Goal: Ask a question

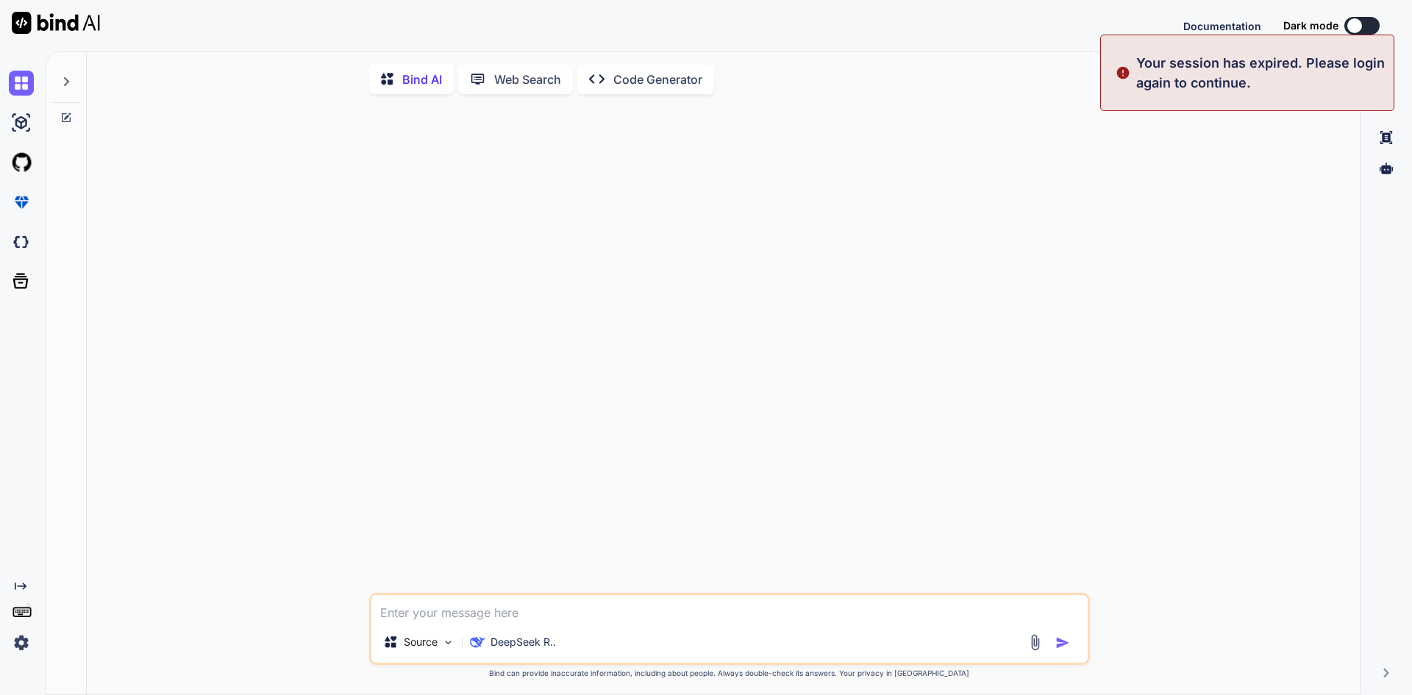
type textarea "x"
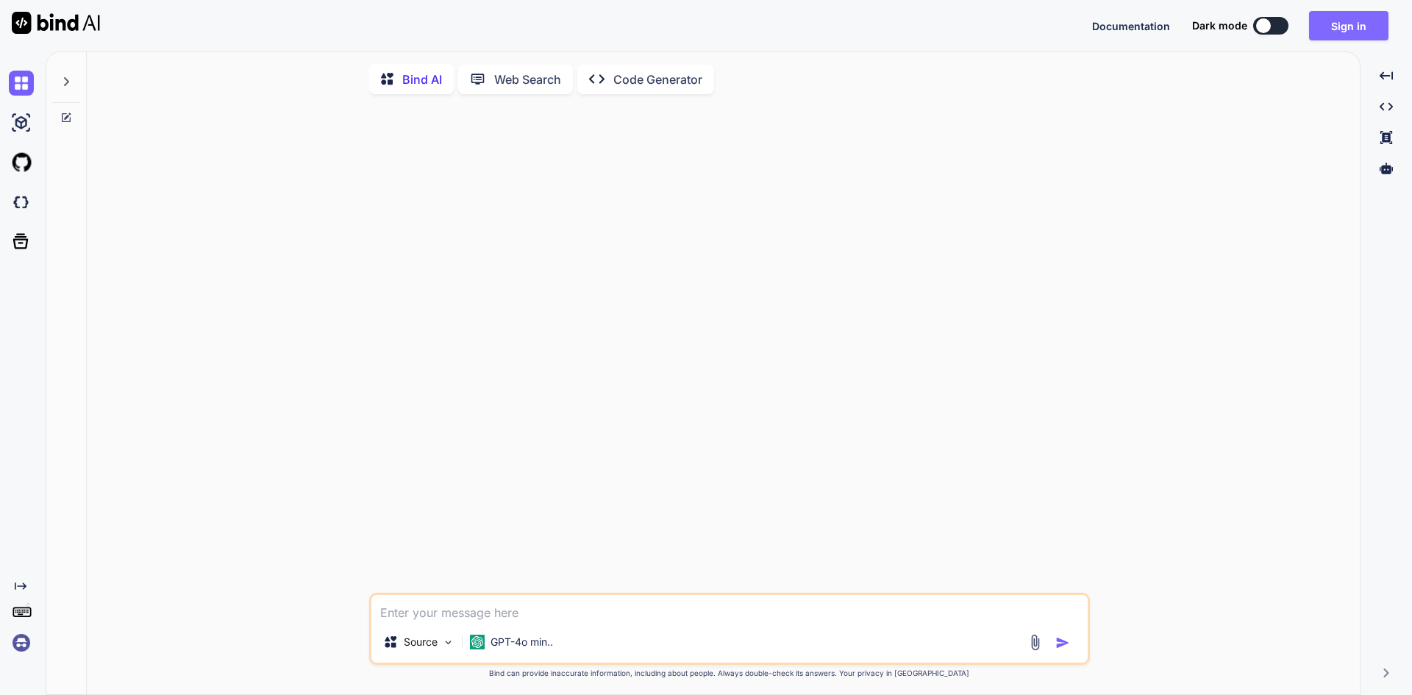
click at [1364, 26] on button "Sign in" at bounding box center [1348, 25] width 79 height 29
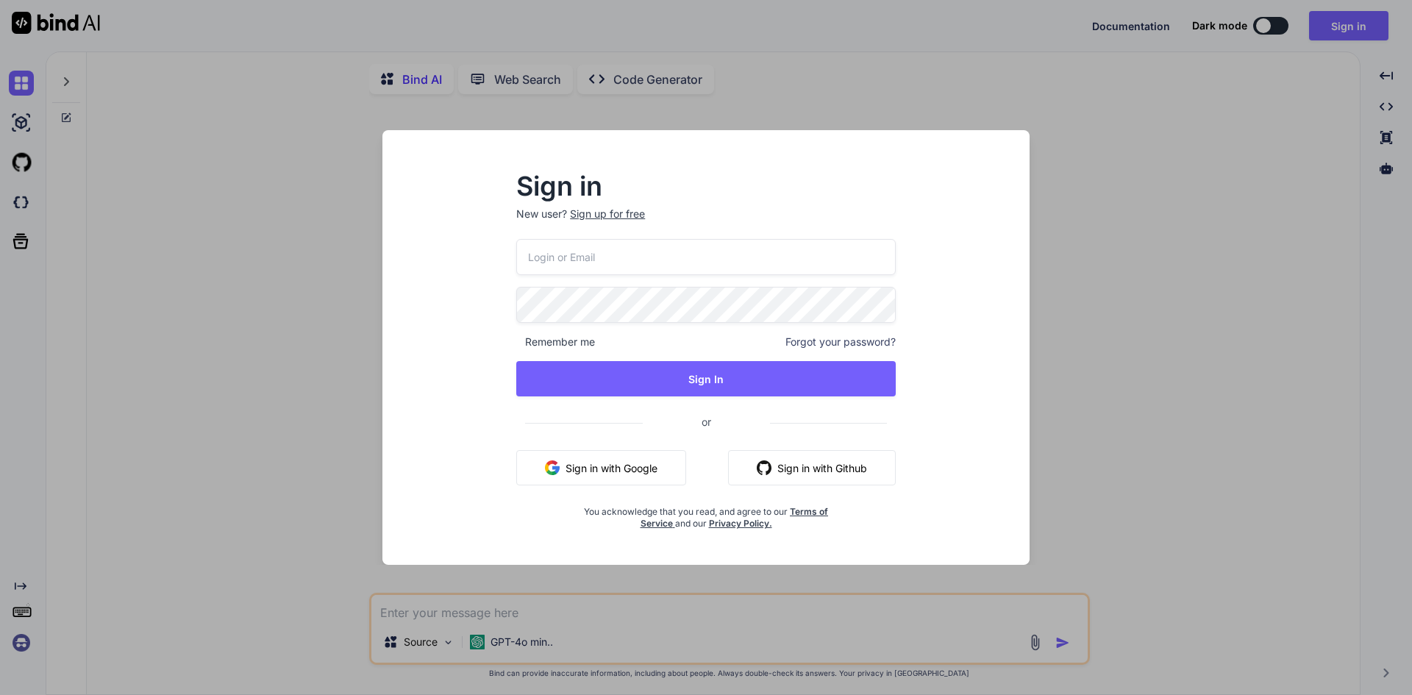
type input "[EMAIL_ADDRESS][DOMAIN_NAME]"
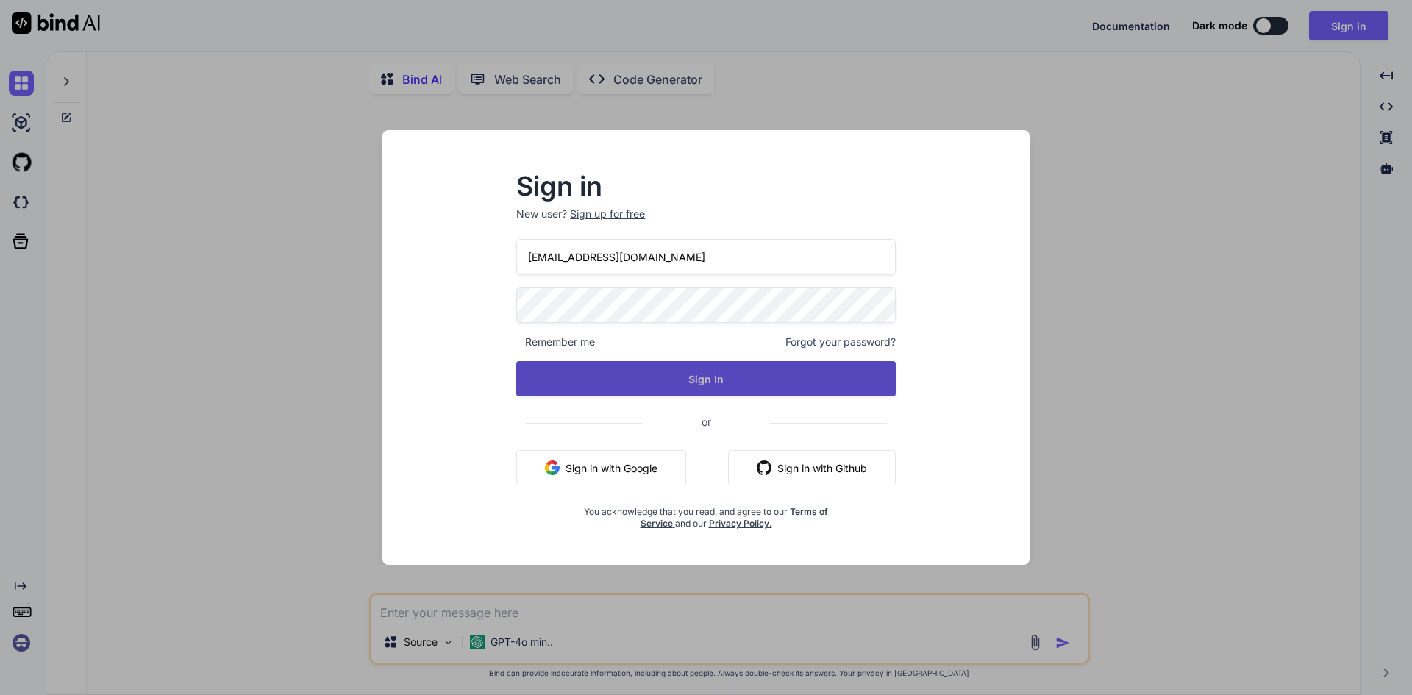
click at [648, 377] on button "Sign In" at bounding box center [706, 378] width 380 height 35
click at [648, 388] on button "Sign In" at bounding box center [706, 378] width 380 height 35
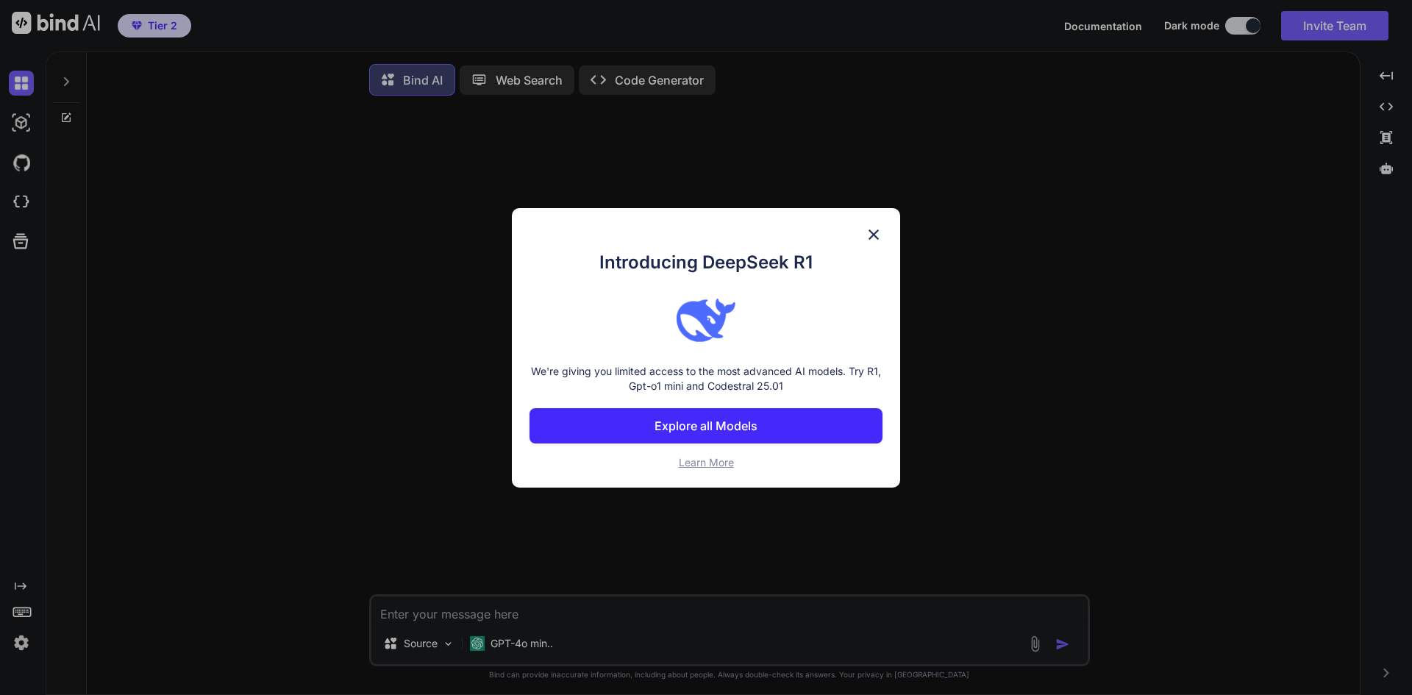
click at [877, 234] on img at bounding box center [874, 235] width 18 height 18
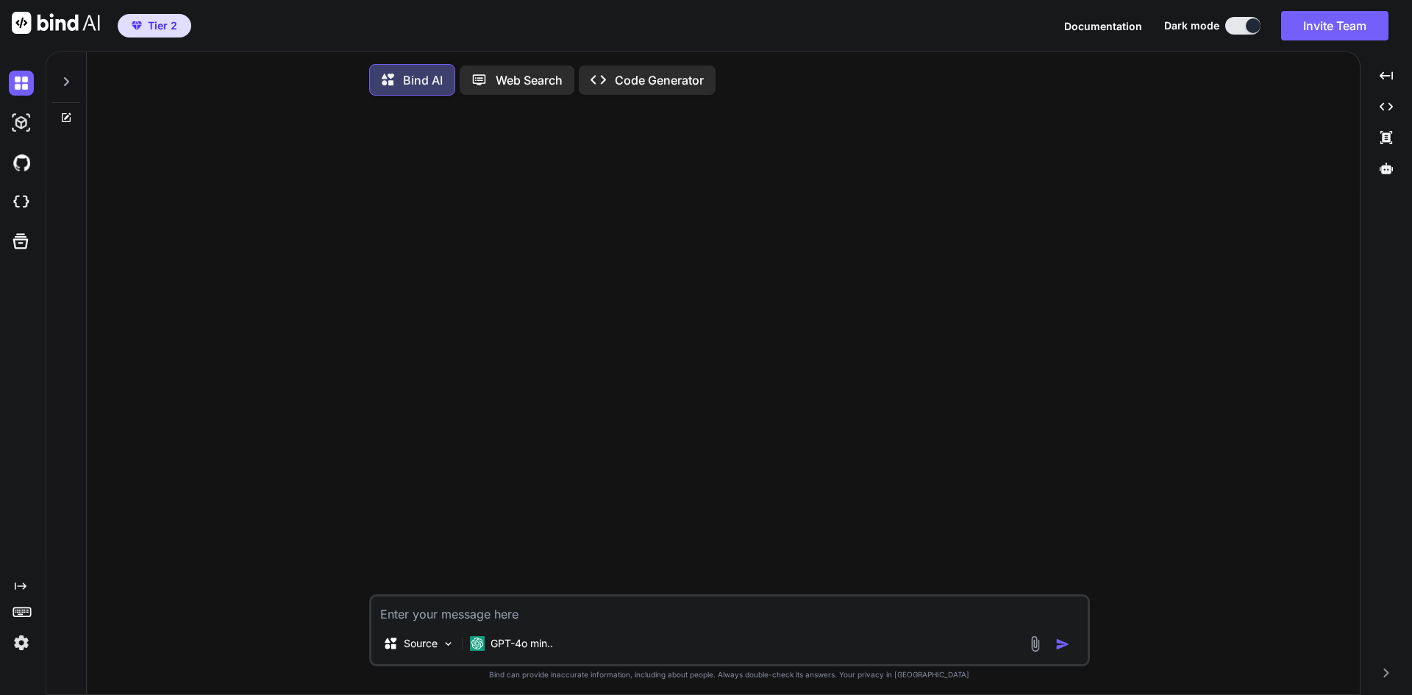
click at [69, 79] on icon at bounding box center [66, 82] width 12 height 12
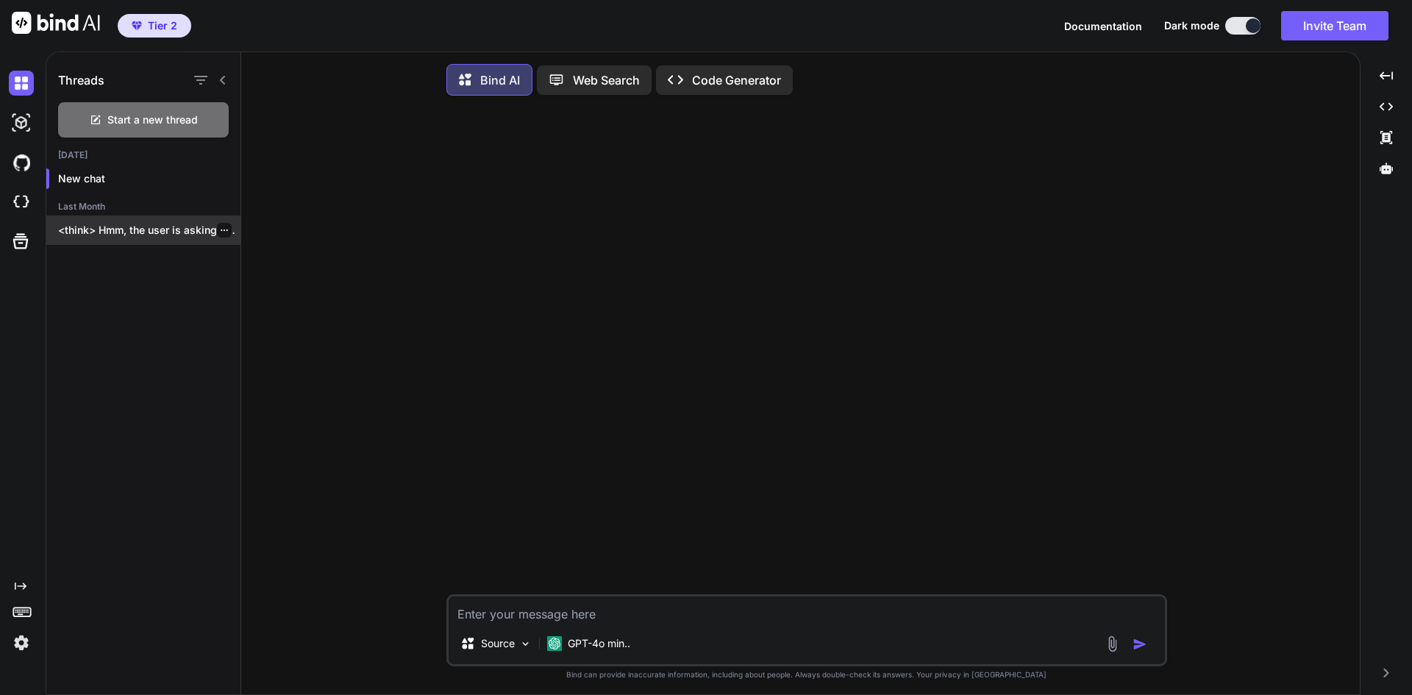
click at [124, 230] on p "<think> Hmm, the user is asking about..." at bounding box center [149, 230] width 182 height 15
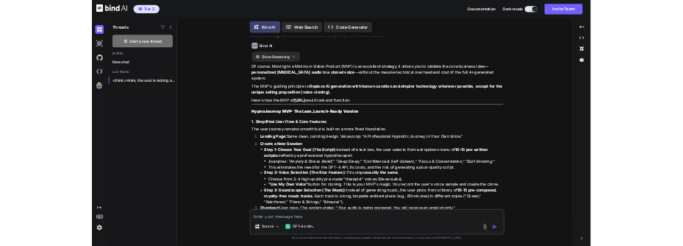
scroll to position [1839, 0]
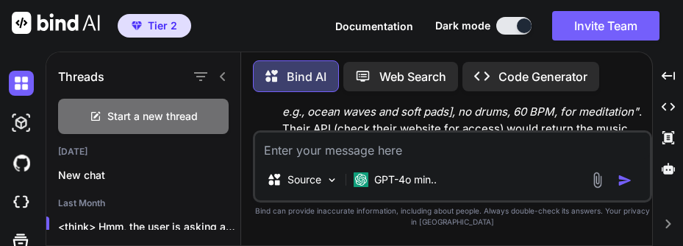
type textarea "x"
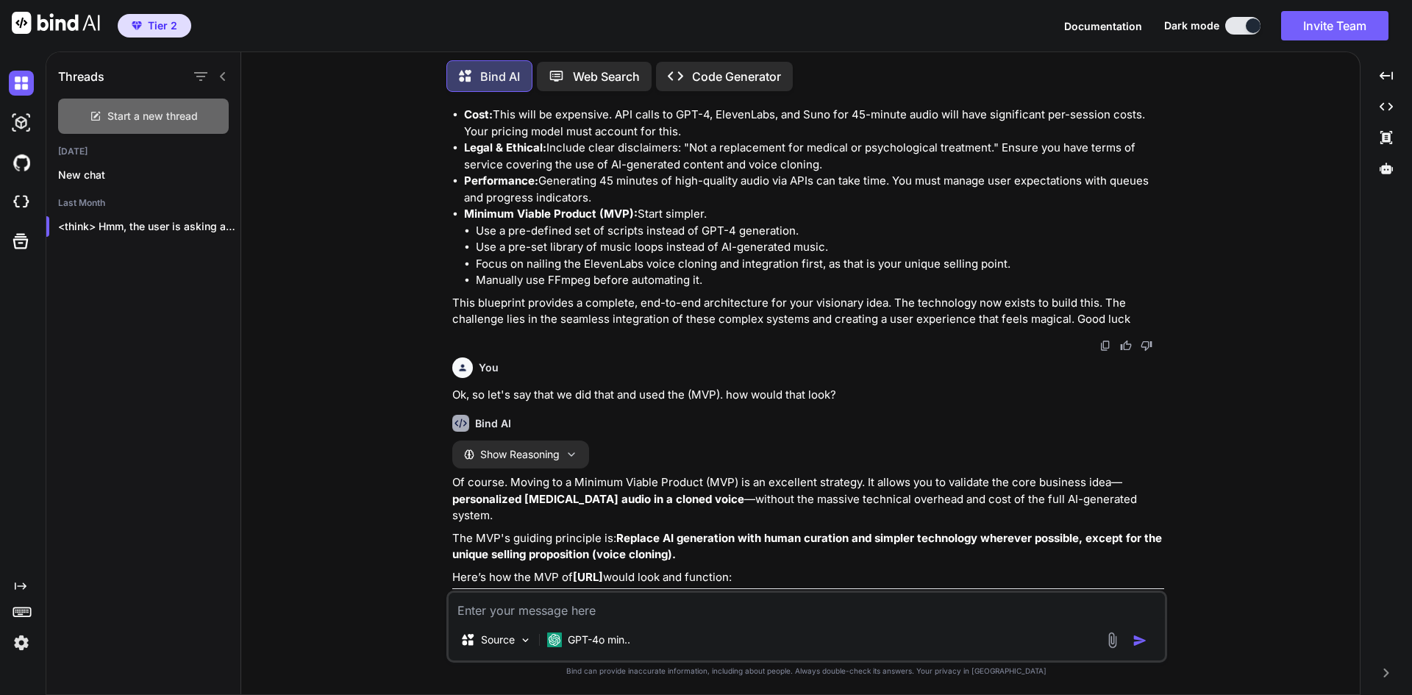
click at [132, 109] on span "Start a new thread" at bounding box center [152, 116] width 90 height 15
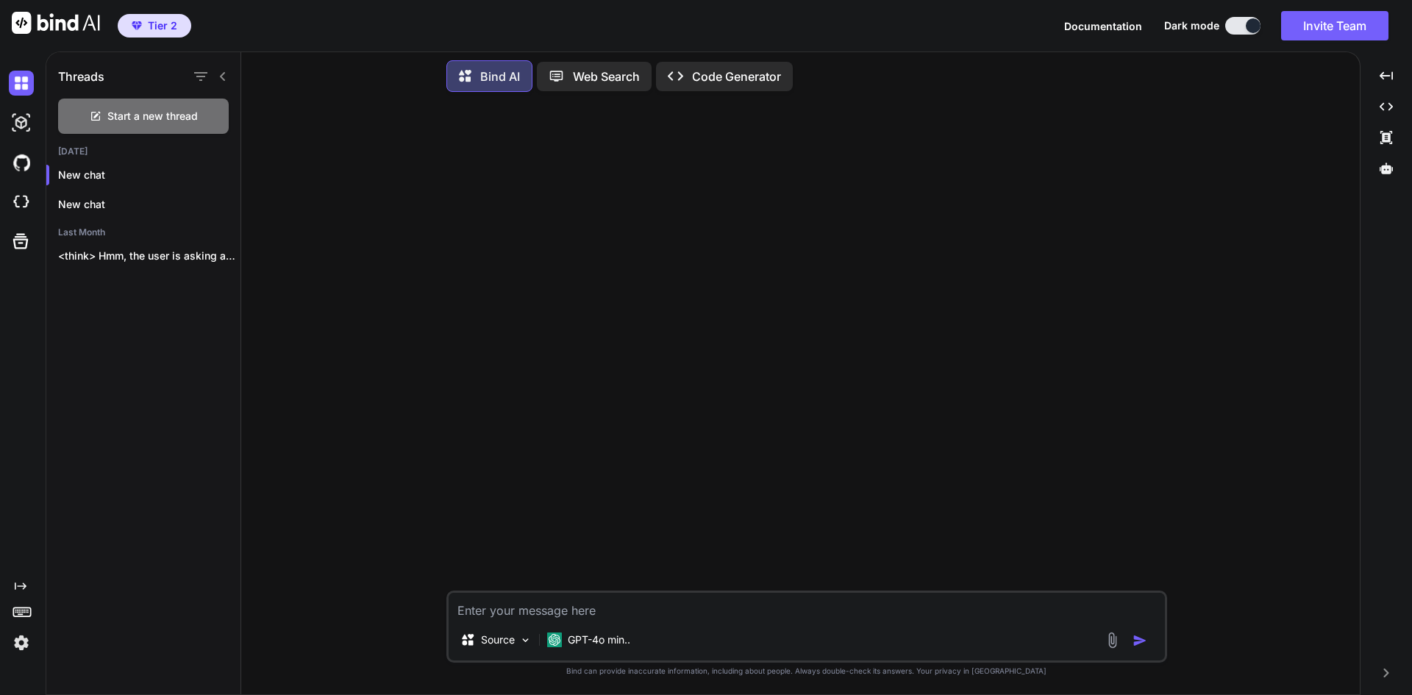
click at [572, 605] on textarea at bounding box center [807, 606] width 717 height 26
paste textarea "the ultimate AI CRM fo small to medium sized businesses"
click at [910, 608] on textarea "the ultimate AI CRM fo small to medium sized businesses" at bounding box center [807, 606] width 717 height 26
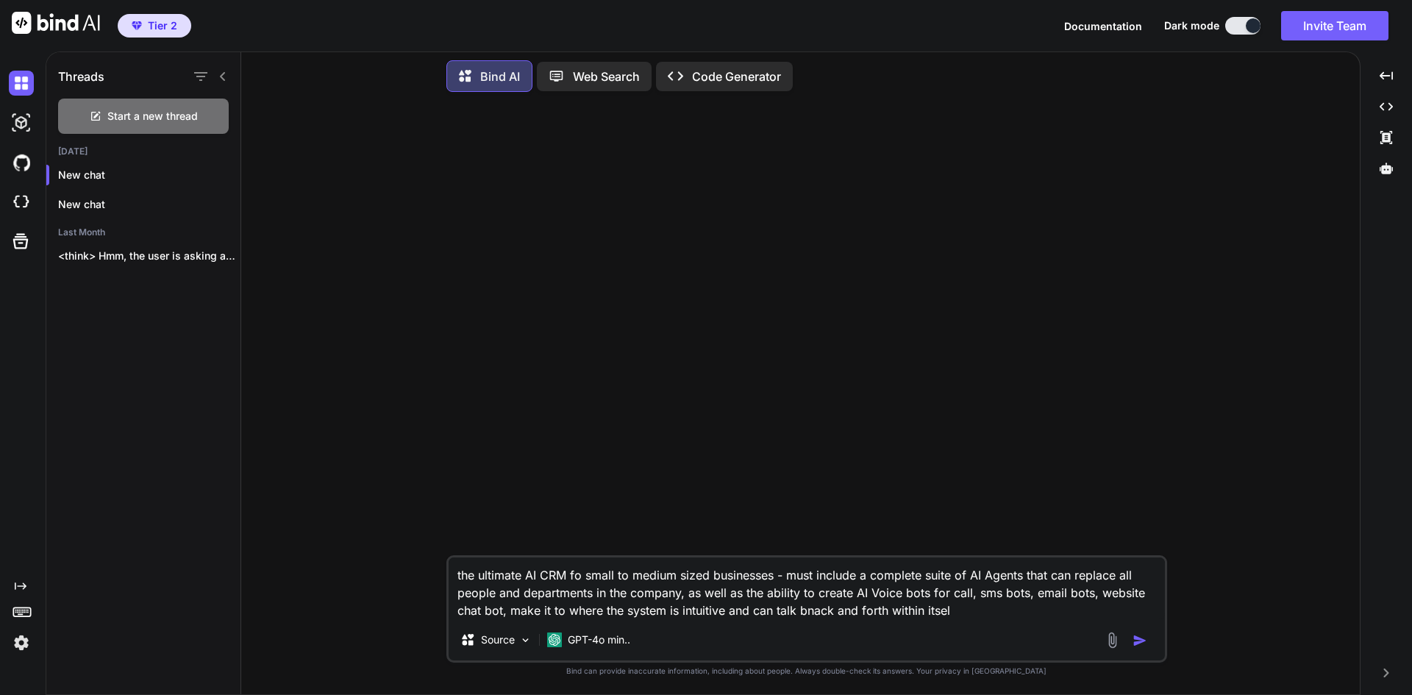
type textarea "the ultimate AI CRM fo small to medium sized businesses - must include a comple…"
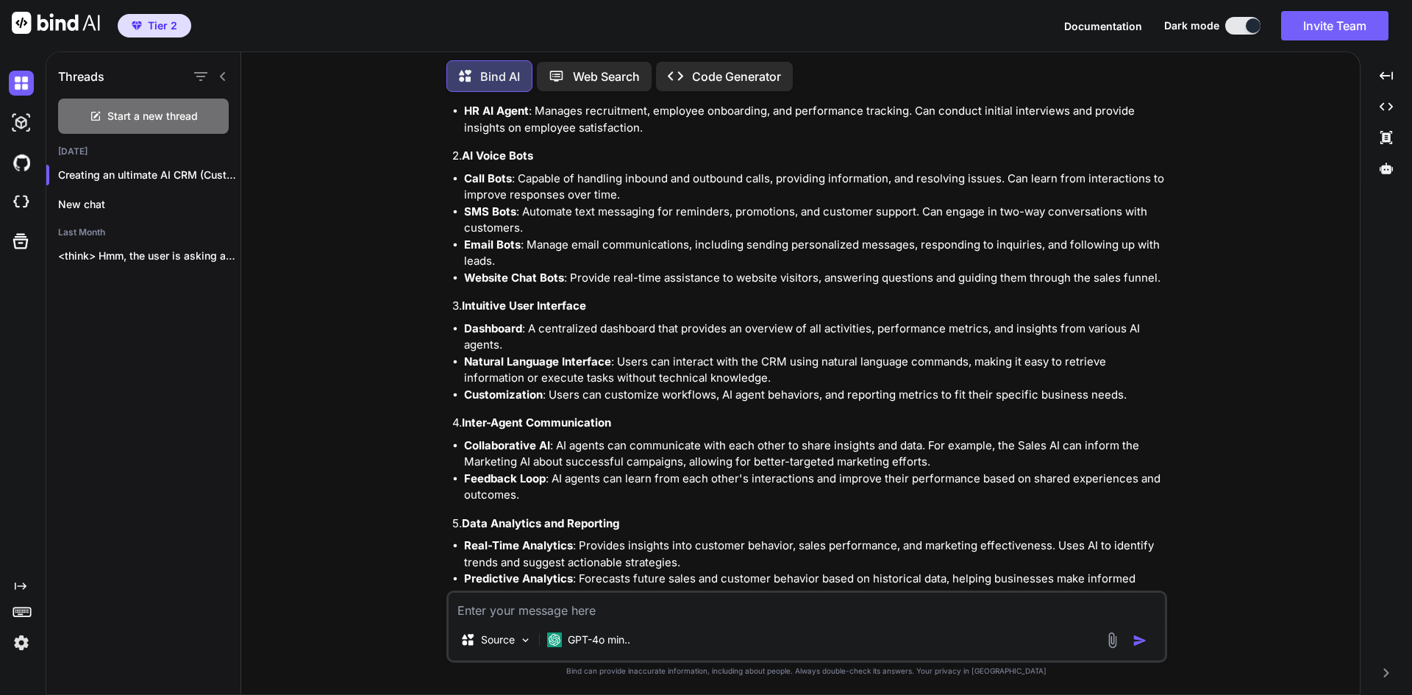
scroll to position [698, 0]
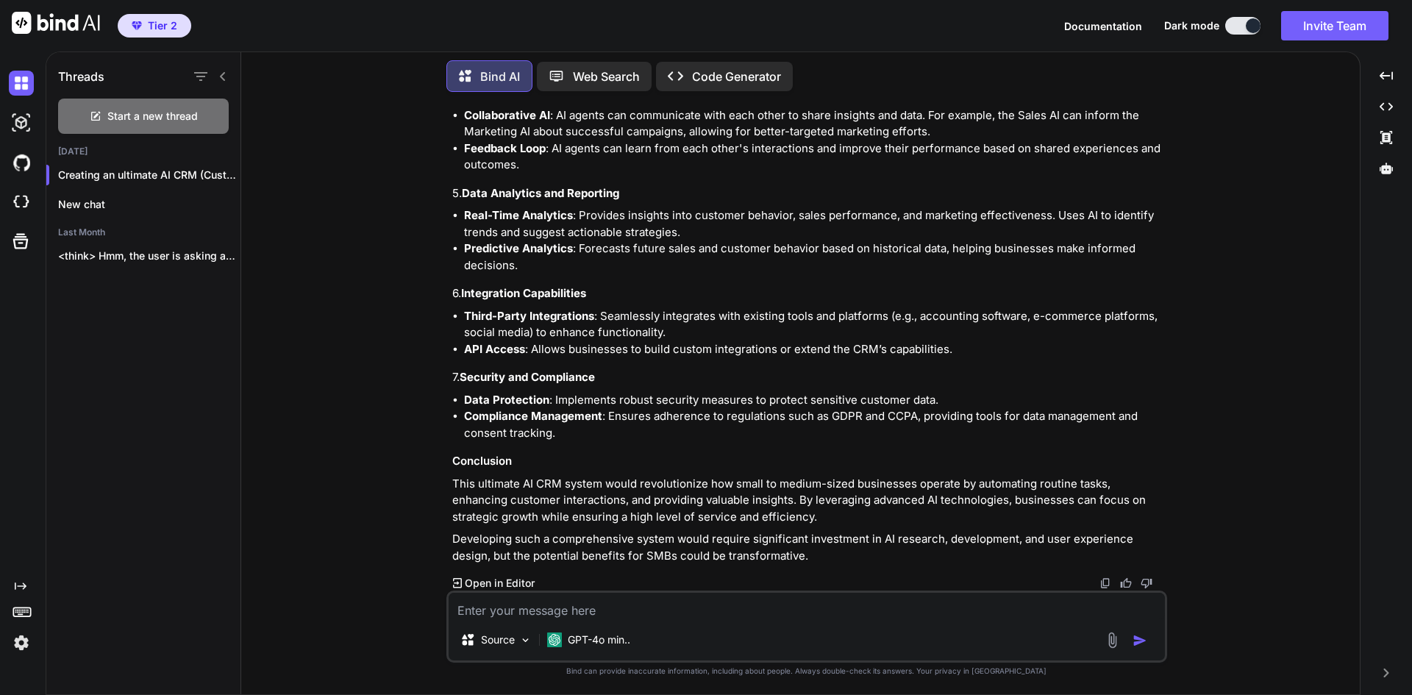
click at [492, 583] on p "Open in Editor" at bounding box center [500, 583] width 70 height 15
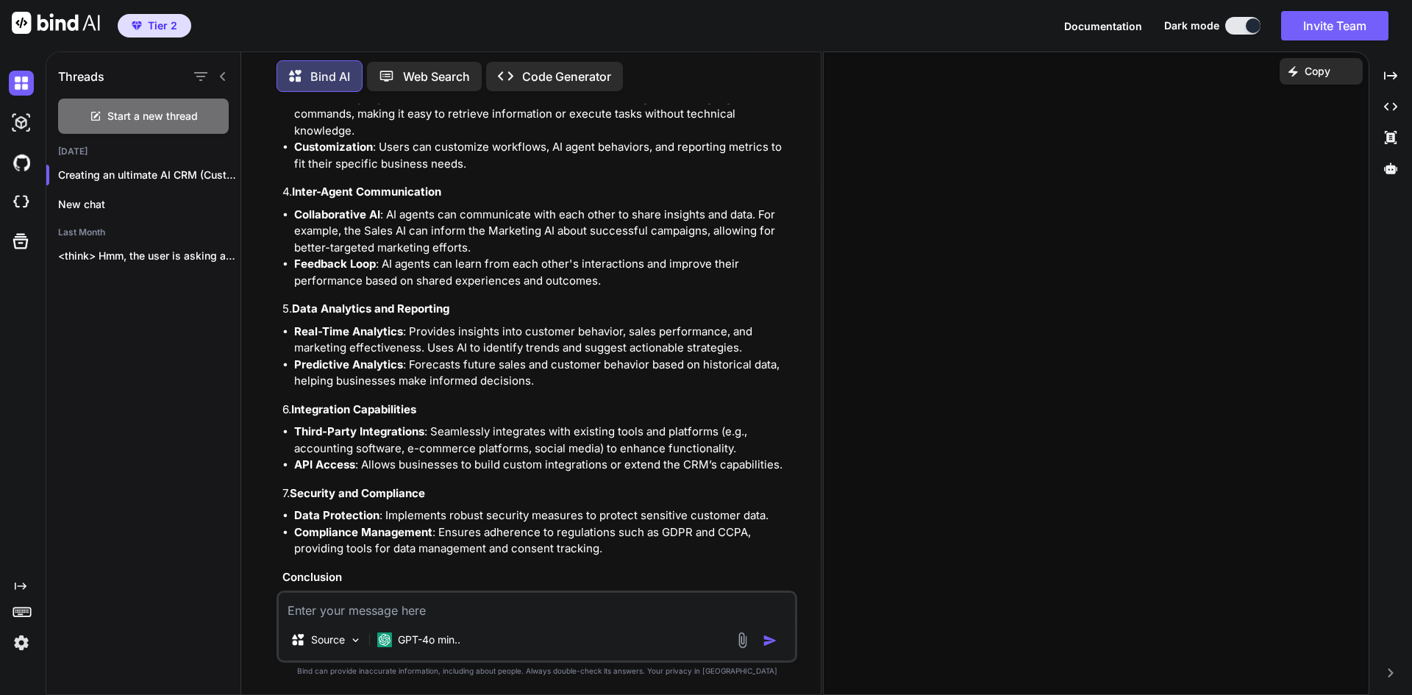
scroll to position [797, 0]
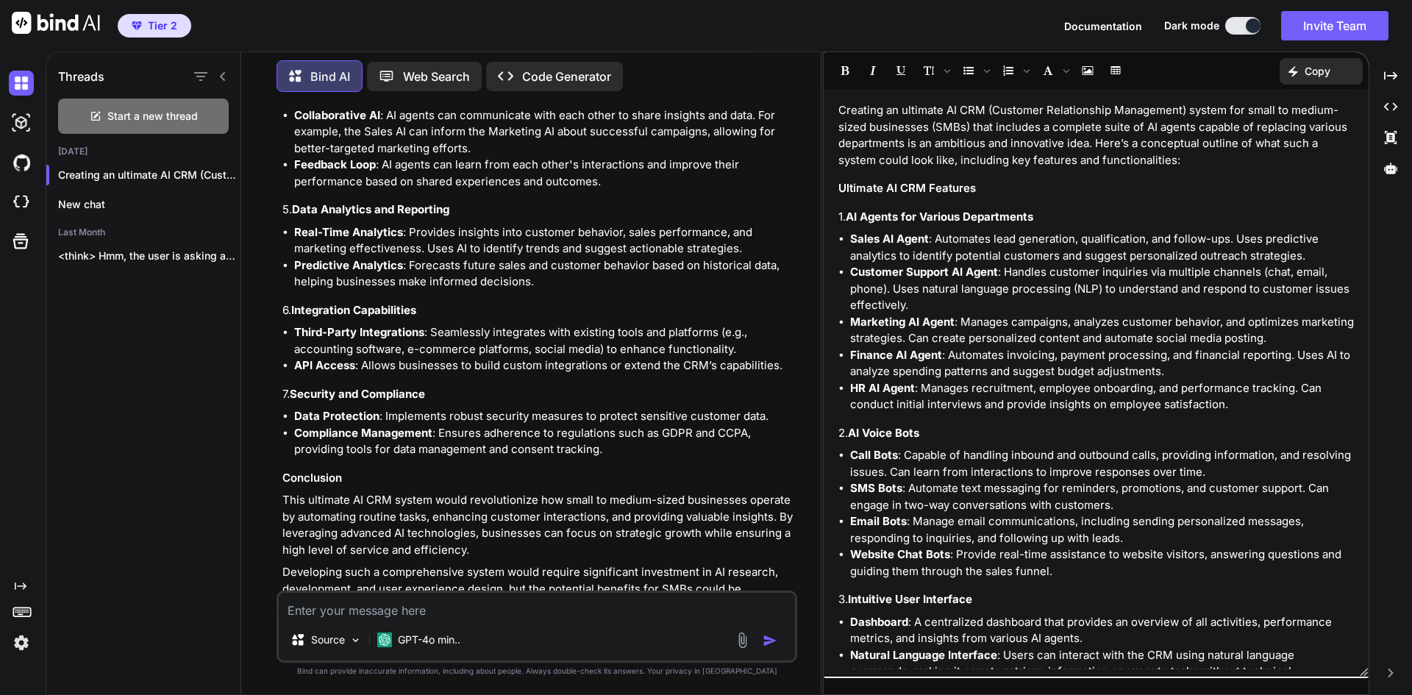
click at [419, 611] on textarea at bounding box center [537, 606] width 516 height 26
type textarea "I love this. There should also be like IT/Engineering, and like 50 other titles…"
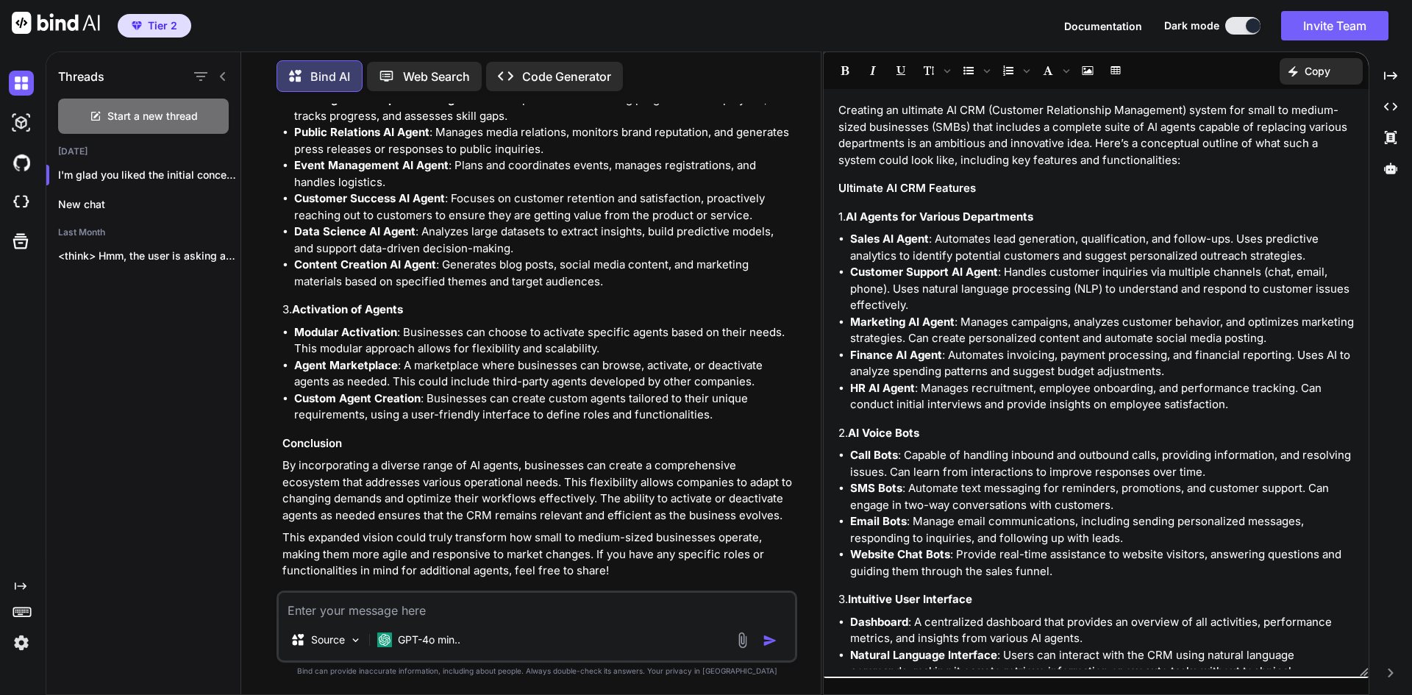
scroll to position [1863, 0]
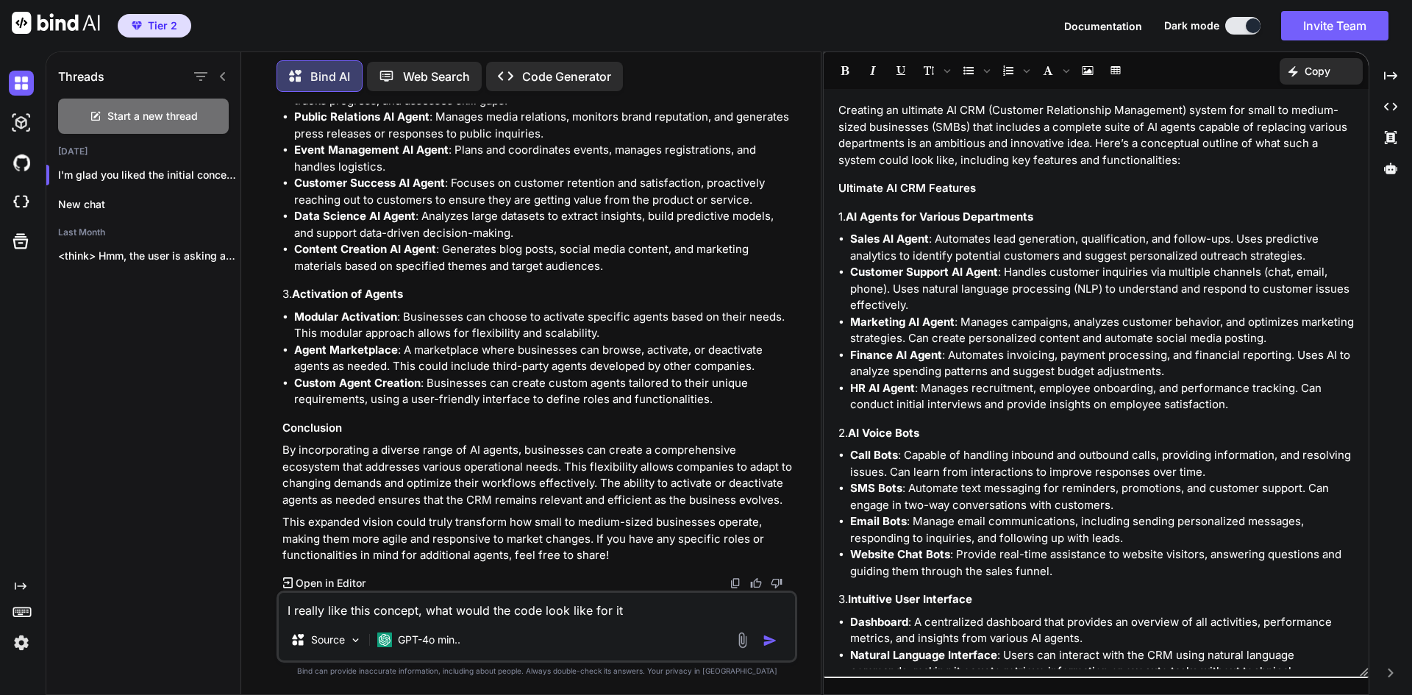
type textarea "I really like this concept, what would the code look like for it?"
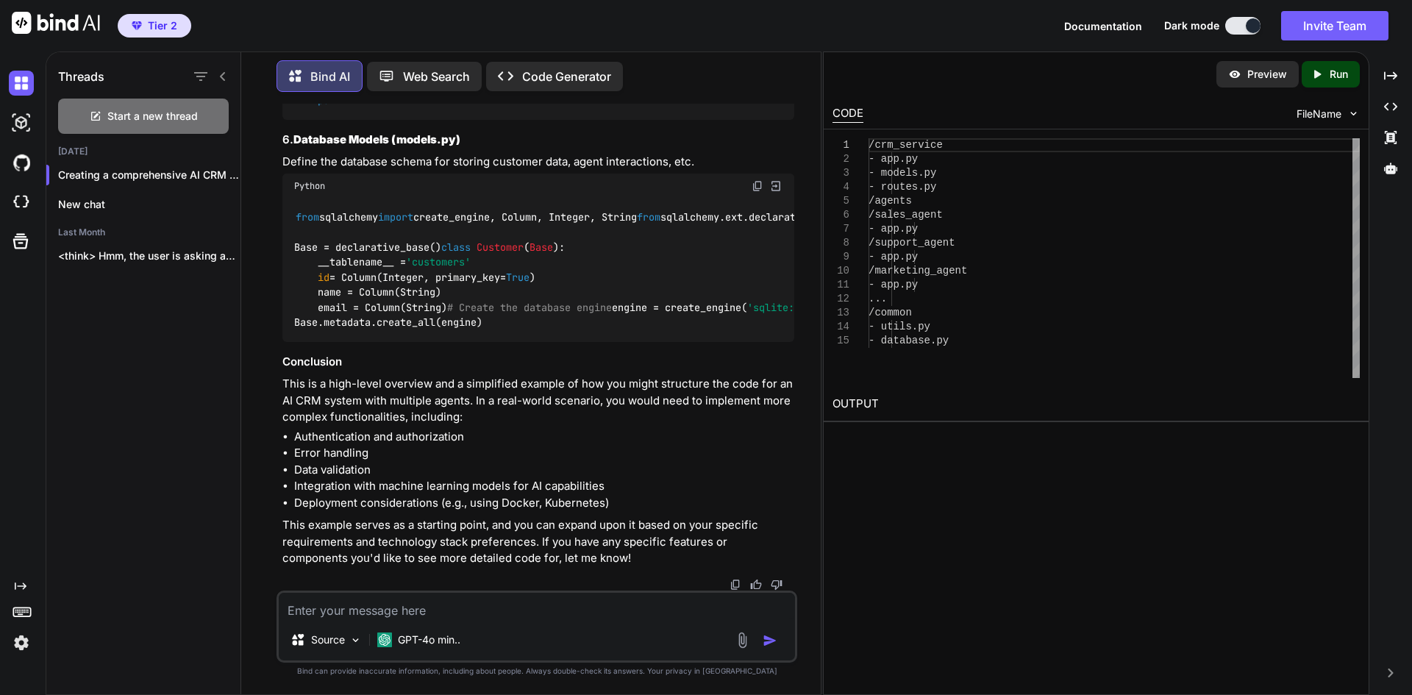
scroll to position [4260, 0]
click at [452, 641] on p "GPT-4o min.." at bounding box center [429, 640] width 63 height 15
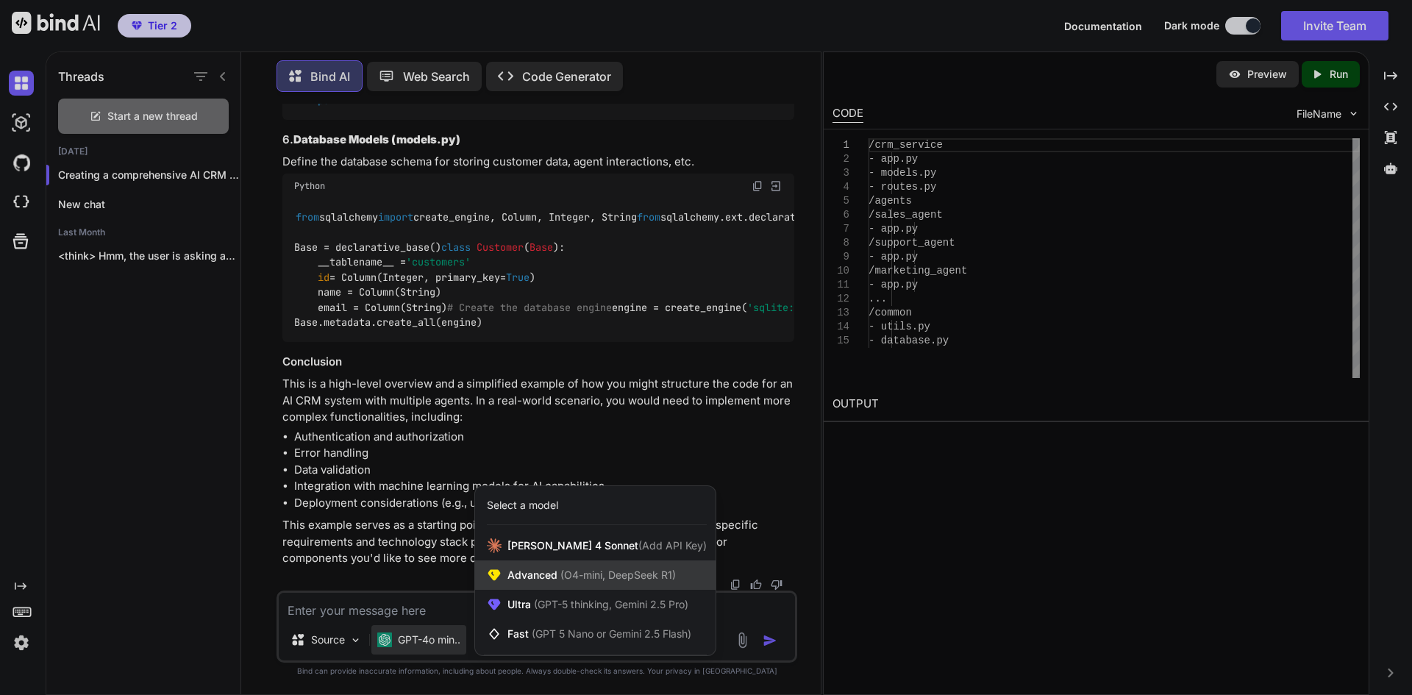
click at [533, 573] on span "Advanced (O4-mini, DeepSeek R1)" at bounding box center [592, 575] width 168 height 15
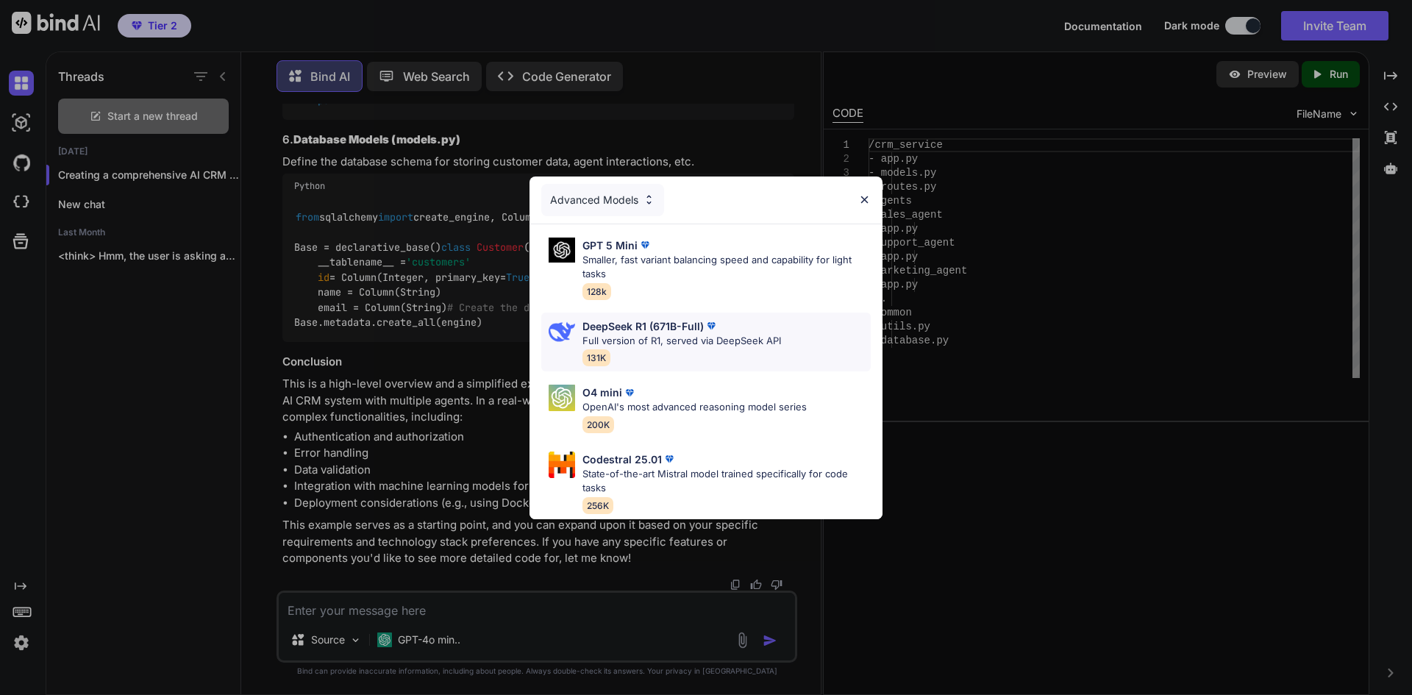
click at [657, 334] on p "Full version of R1, served via DeepSeek API" at bounding box center [682, 341] width 199 height 15
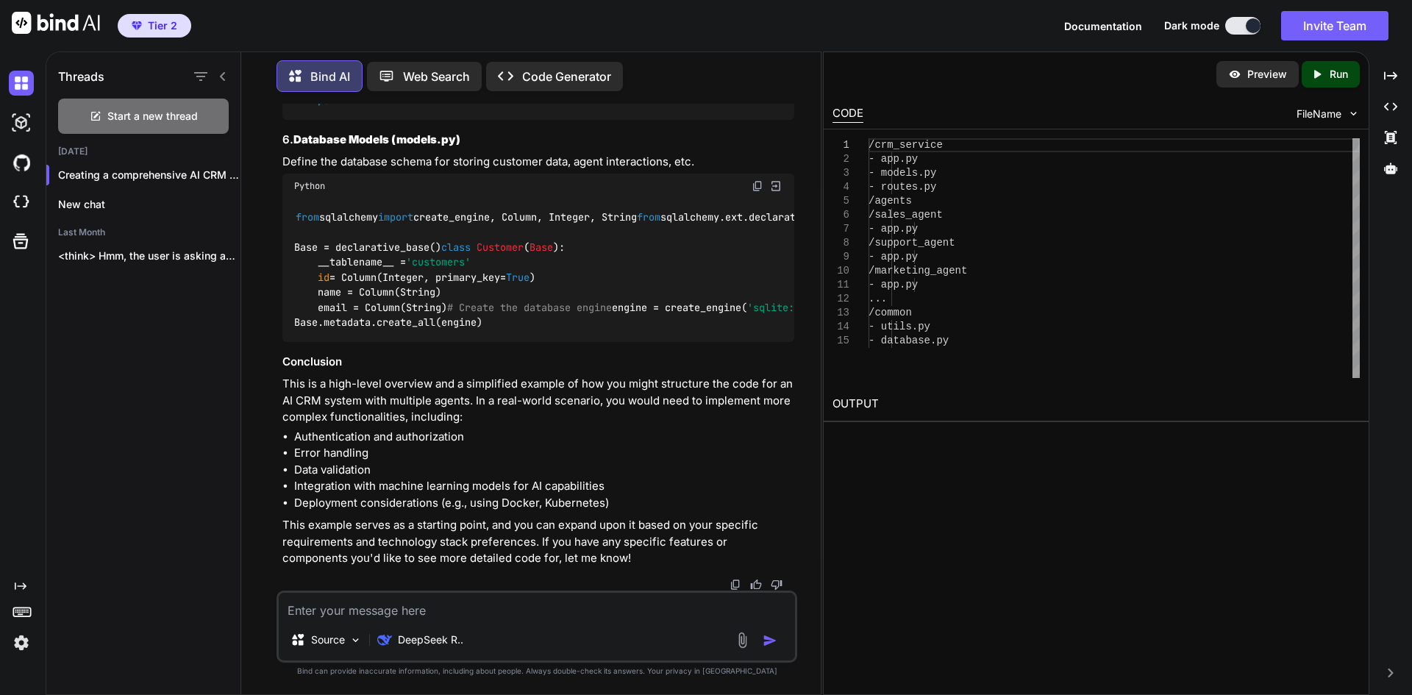
click at [409, 614] on textarea at bounding box center [537, 606] width 516 height 26
click at [458, 646] on p "DeepSeek R.." at bounding box center [430, 640] width 65 height 15
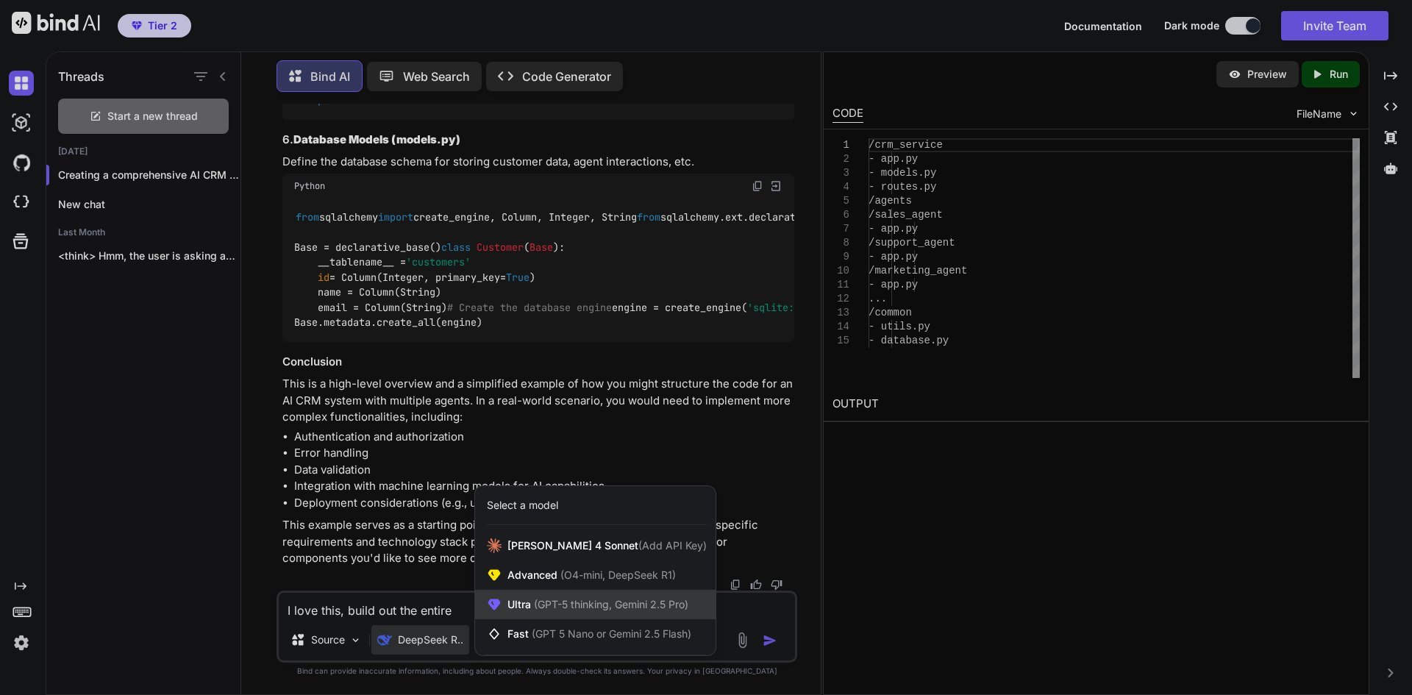
click at [526, 602] on span "Ultra (GPT-5 thinking, Gemini 2.5 Pro)" at bounding box center [598, 604] width 181 height 15
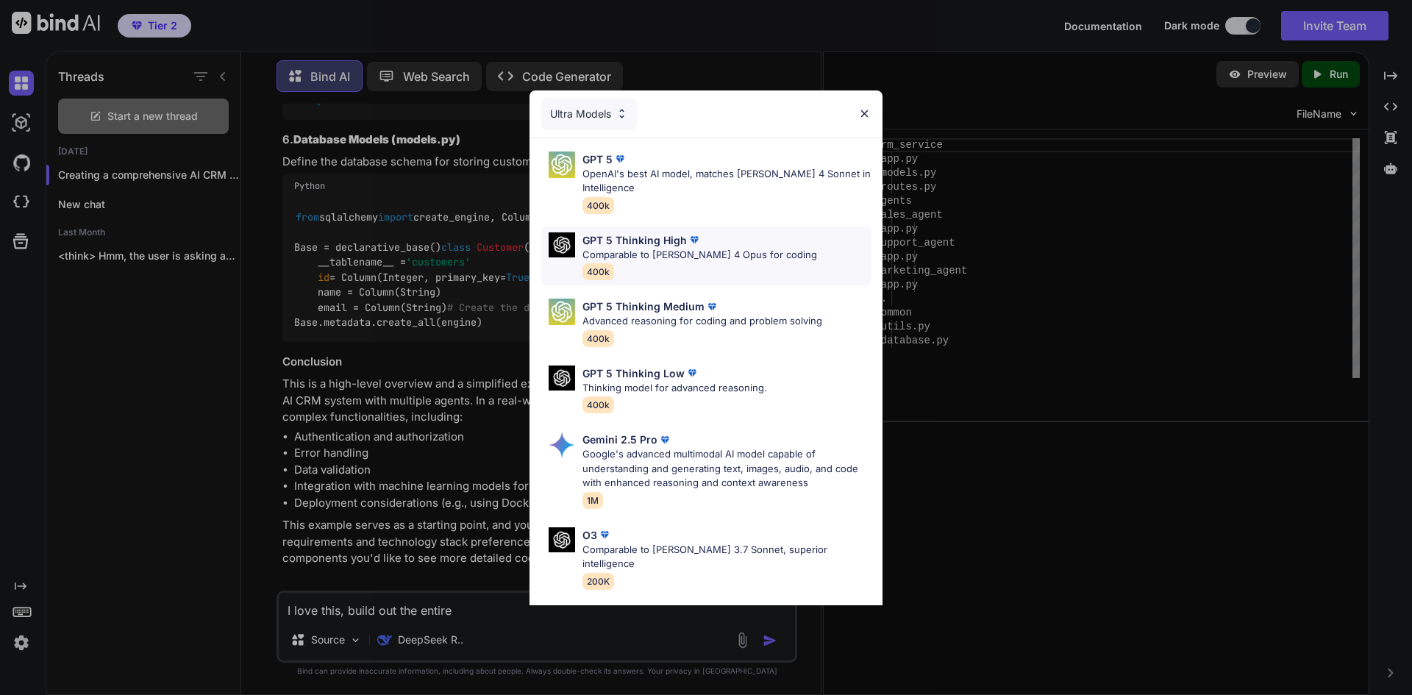
click at [647, 255] on p "Comparable to [PERSON_NAME] 4 Opus for coding" at bounding box center [700, 255] width 235 height 15
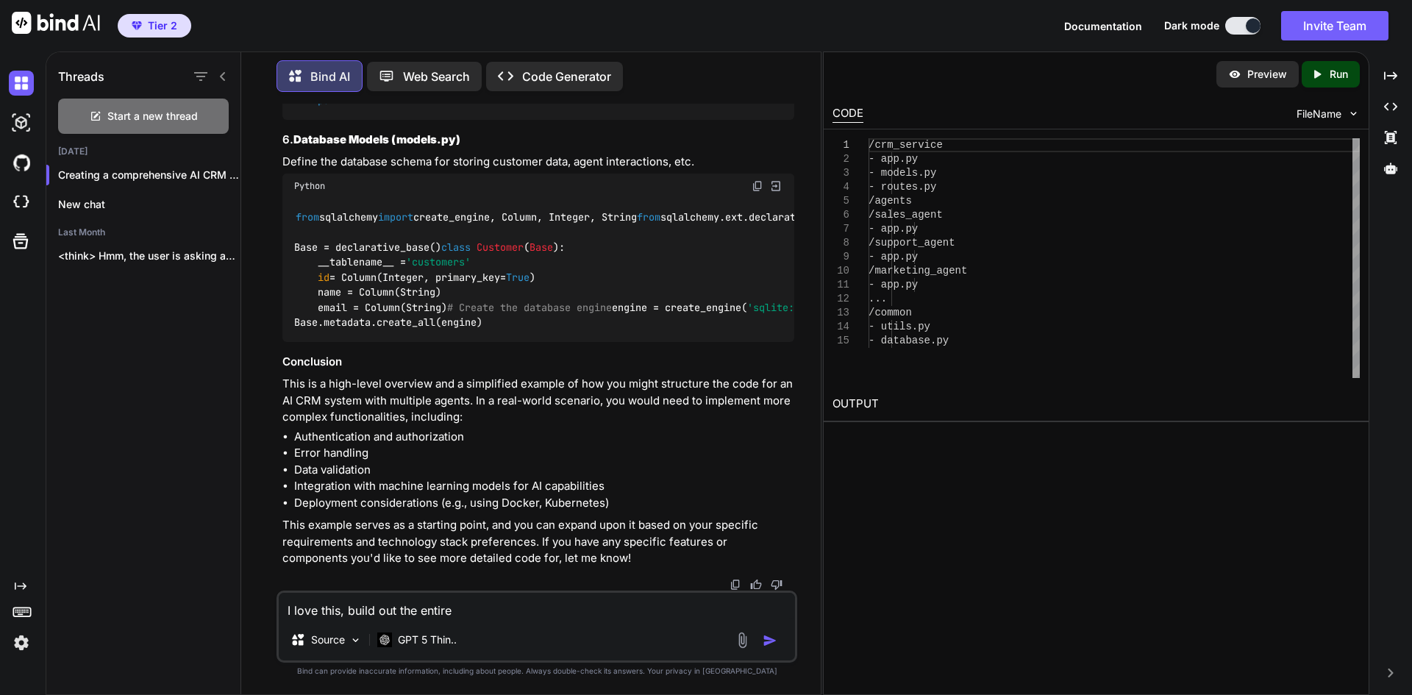
click at [483, 614] on textarea "I love this, build out the entire" at bounding box center [537, 606] width 516 height 26
type textarea "I love this, build out the entire thing for us"
click at [769, 641] on img "button" at bounding box center [770, 640] width 15 height 15
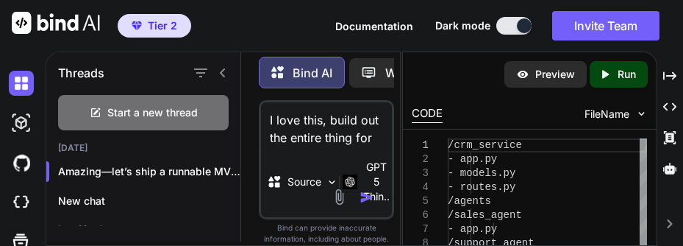
scroll to position [32097, 0]
